Goal: Task Accomplishment & Management: Complete application form

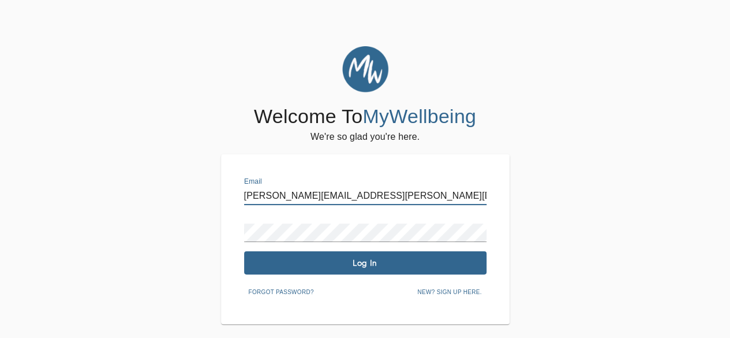
type input "[PERSON_NAME][EMAIL_ADDRESS][PERSON_NAME][DOMAIN_NAME]"
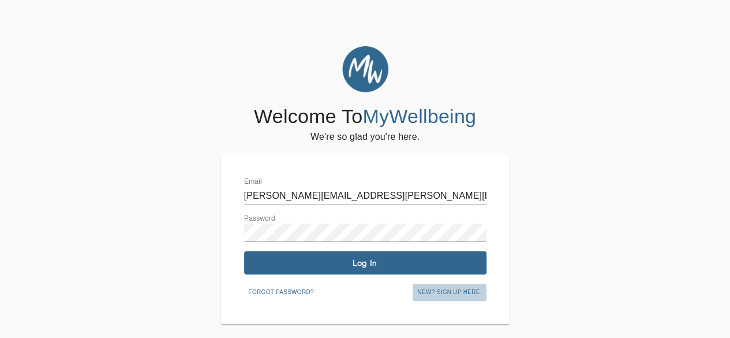
click at [439, 293] on span "New? Sign up here." at bounding box center [449, 292] width 64 height 10
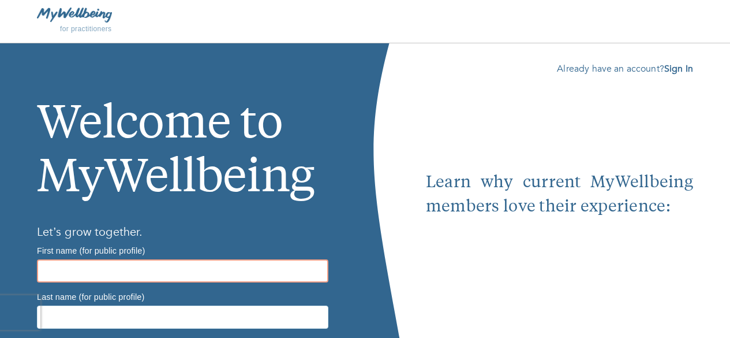
click at [70, 275] on input "text" at bounding box center [182, 270] width 291 height 23
click at [68, 273] on input "text" at bounding box center [182, 270] width 291 height 23
type input "[PERSON_NAME]"
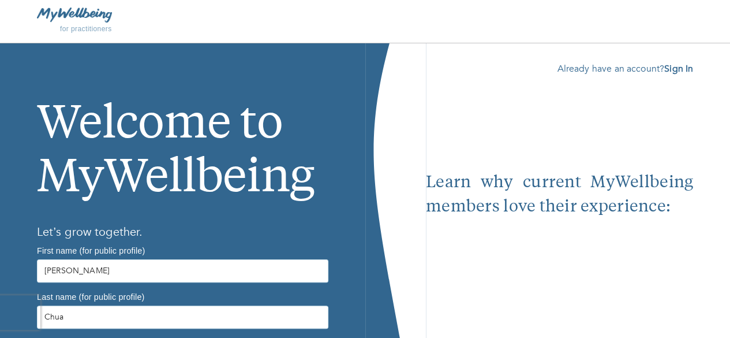
drag, startPoint x: 196, startPoint y: 290, endPoint x: 205, endPoint y: 263, distance: 29.0
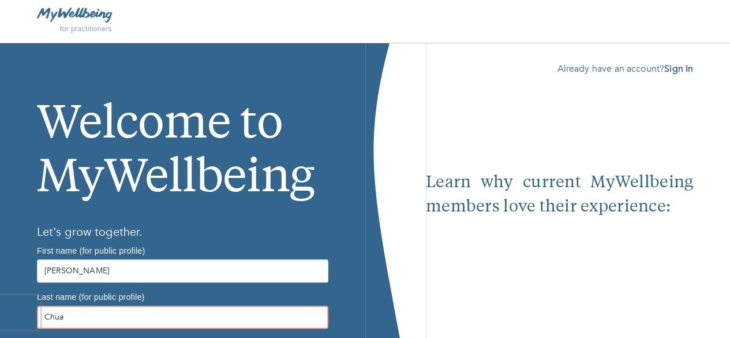
click at [205, 305] on input "Chua" at bounding box center [182, 316] width 291 height 23
type input "Chua"
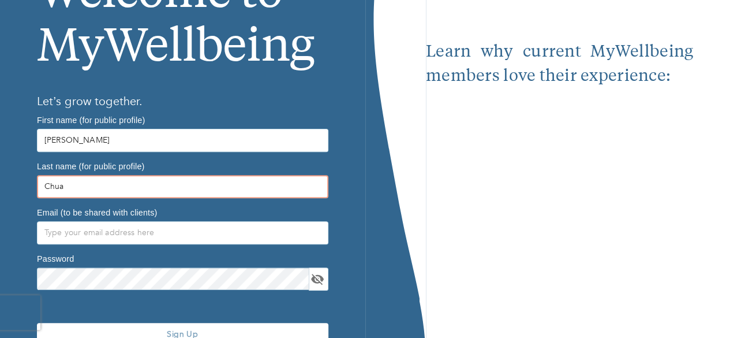
scroll to position [142, 0]
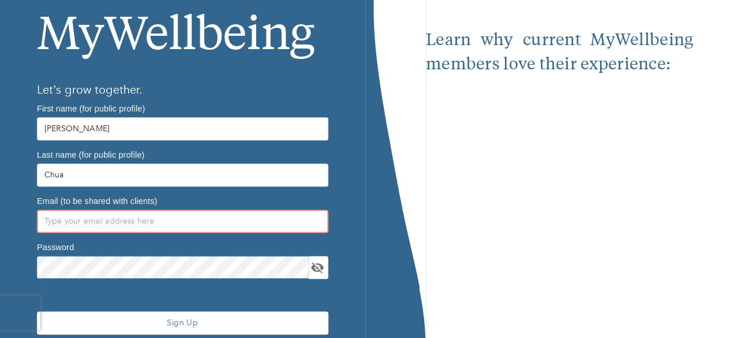
click at [80, 209] on input "text" at bounding box center [182, 220] width 291 height 23
type input "[PERSON_NAME][EMAIL_ADDRESS][PERSON_NAME][DOMAIN_NAME]"
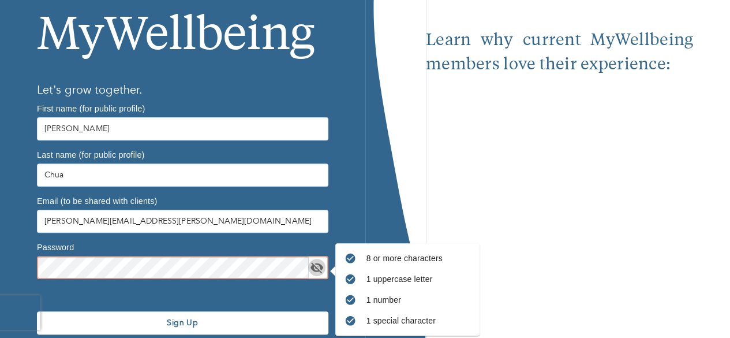
click at [318, 262] on icon "toggle password visibility" at bounding box center [316, 267] width 13 height 11
click at [318, 260] on icon "toggle password visibility" at bounding box center [317, 267] width 14 height 14
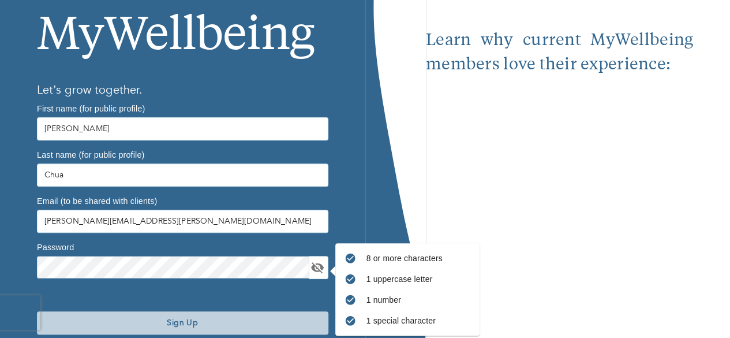
click at [225, 317] on span "Sign Up" at bounding box center [183, 322] width 282 height 11
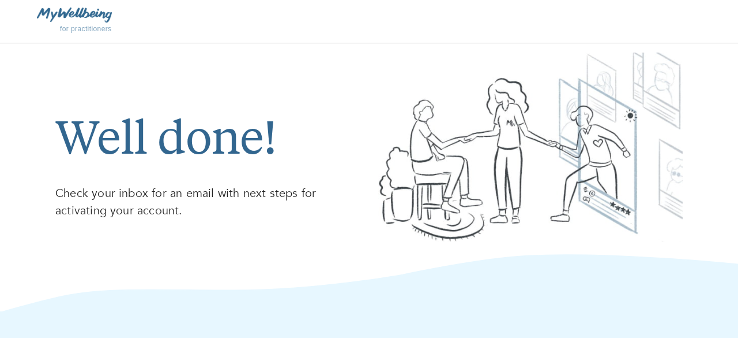
click at [477, 48] on div at bounding box center [530, 148] width 323 height 211
